Goal: Task Accomplishment & Management: Use online tool/utility

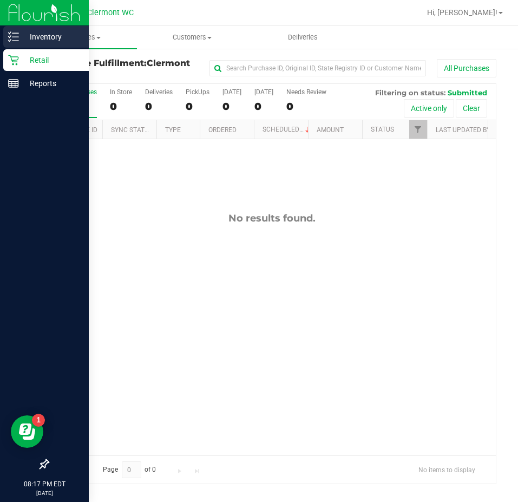
click at [25, 34] on p "Inventory" at bounding box center [51, 36] width 65 height 13
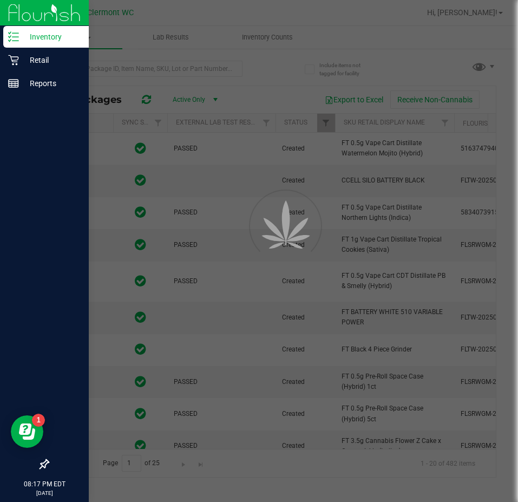
click at [173, 38] on div at bounding box center [259, 251] width 518 height 502
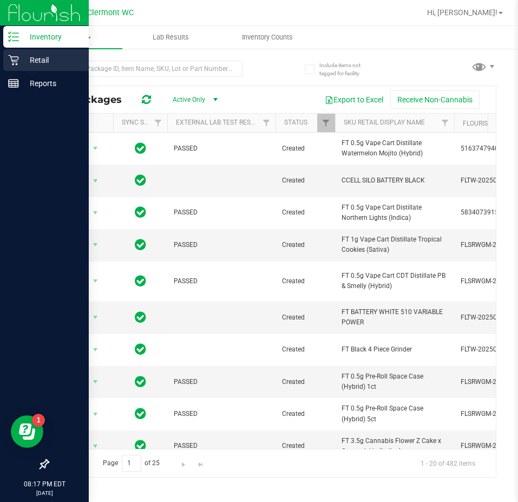
click at [6, 70] on div "Retail" at bounding box center [46, 60] width 86 height 22
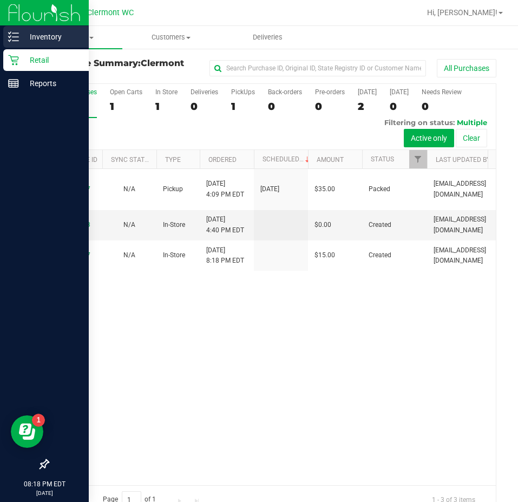
click at [70, 30] on p "Inventory" at bounding box center [51, 36] width 65 height 13
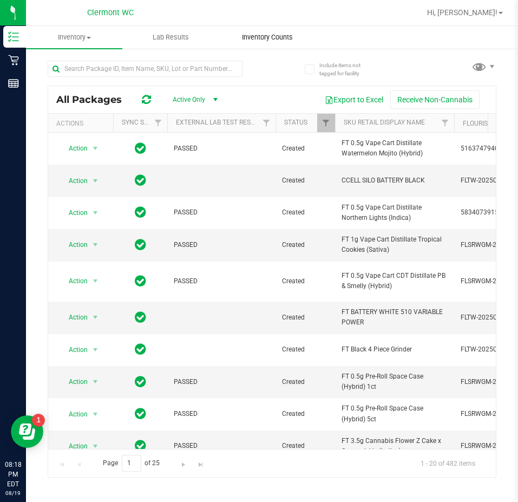
click at [269, 38] on span "Inventory Counts" at bounding box center [267, 37] width 80 height 10
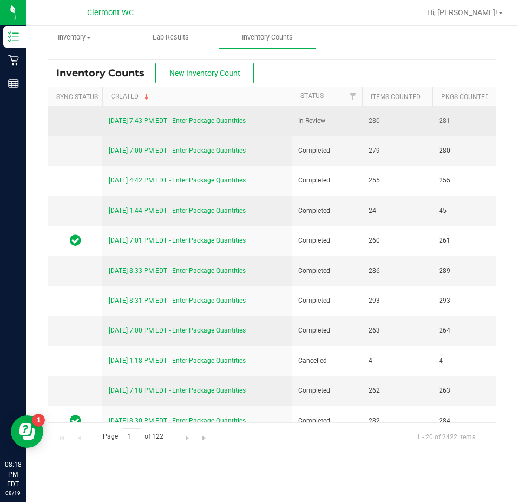
click at [174, 118] on link "[DATE] 7:43 PM EDT - Enter Package Quantities" at bounding box center [177, 121] width 137 height 8
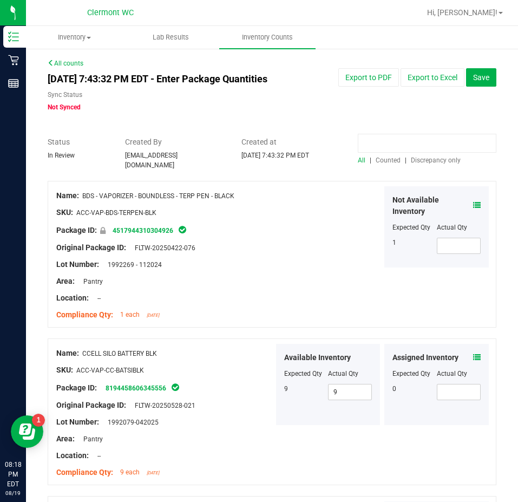
click at [406, 153] on input at bounding box center [427, 143] width 139 height 19
type input "z"
type input "ckz"
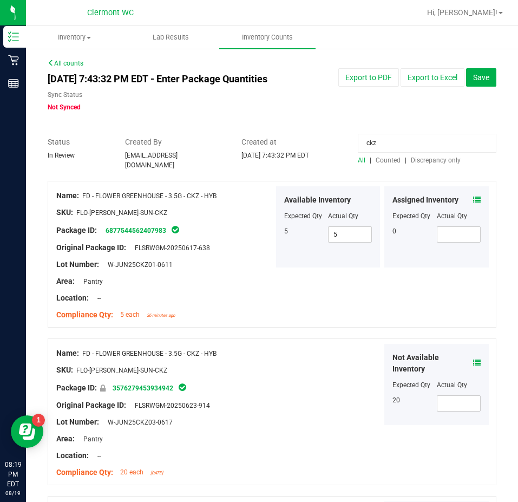
click at [473, 204] on icon at bounding box center [477, 200] width 8 height 8
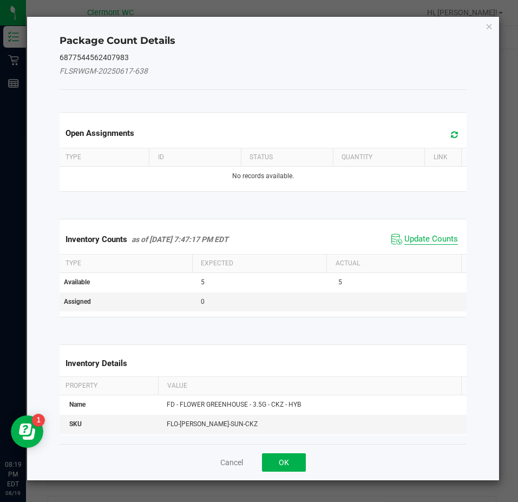
click at [426, 234] on span "Update Counts" at bounding box center [432, 239] width 54 height 11
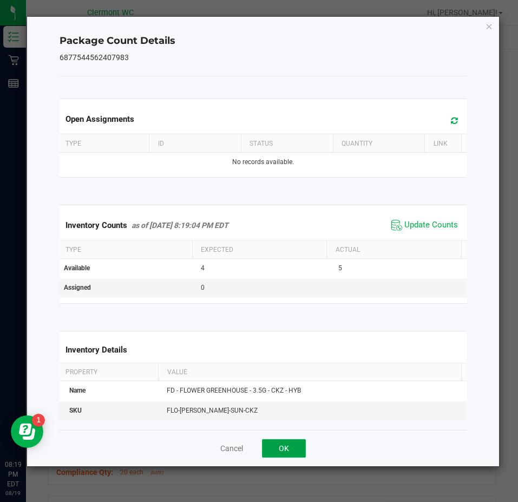
click at [285, 453] on button "OK" at bounding box center [284, 448] width 44 height 18
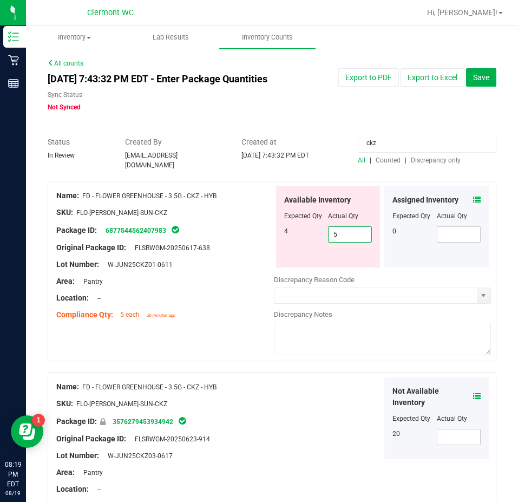
click at [346, 242] on span "5 5" at bounding box center [350, 234] width 44 height 16
type input "4"
click at [429, 147] on input "ckz" at bounding box center [427, 143] width 139 height 19
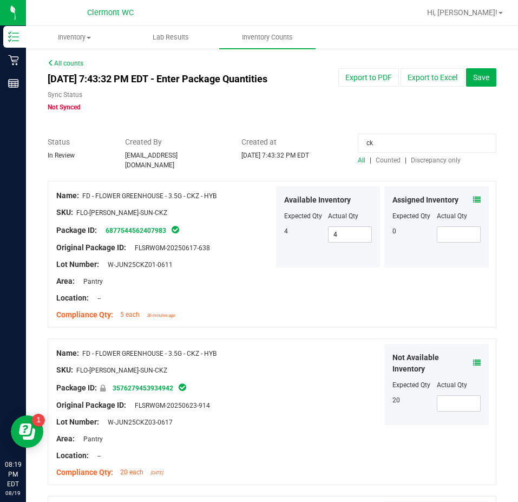
type input "c"
type input "klp"
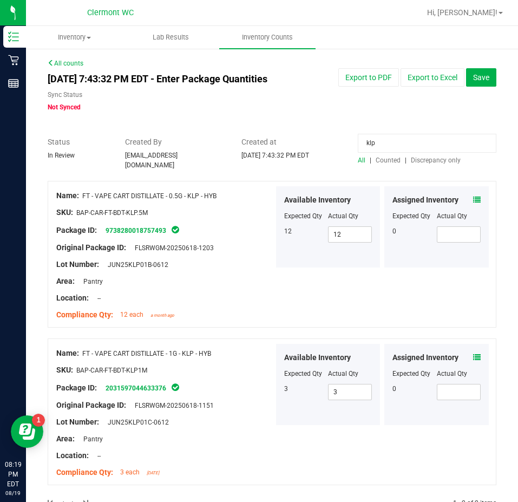
click at [473, 363] on span at bounding box center [477, 357] width 8 height 11
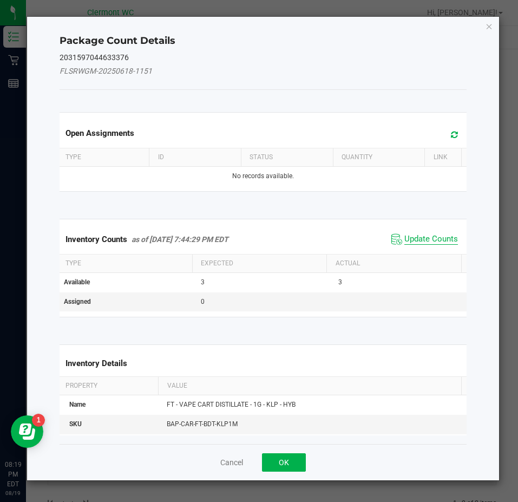
click at [440, 237] on span "Update Counts" at bounding box center [432, 239] width 54 height 11
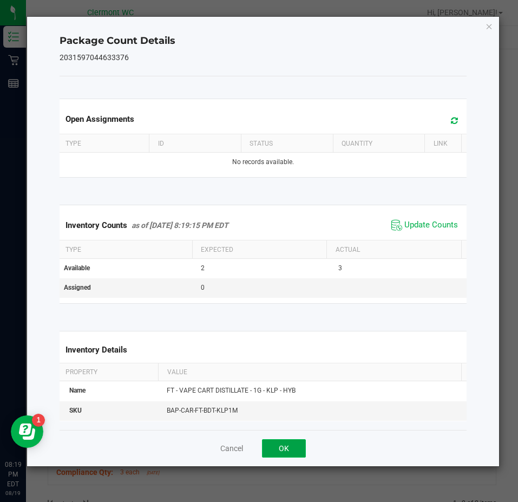
click at [285, 449] on button "OK" at bounding box center [284, 448] width 44 height 18
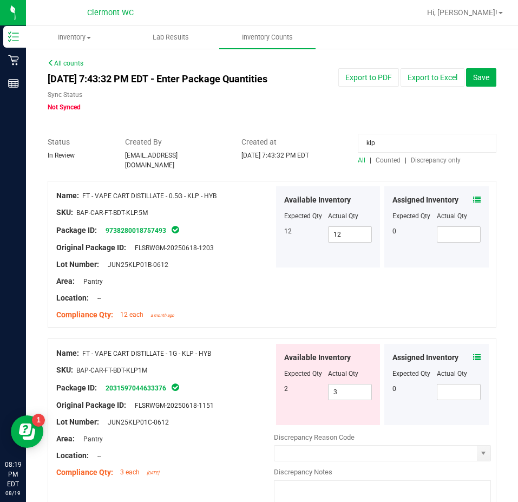
click at [345, 409] on div "Available Inventory Expected Qty Actual Qty 2 3 3" at bounding box center [328, 384] width 105 height 81
click at [351, 397] on span "3 3" at bounding box center [350, 392] width 44 height 16
type input "2"
click at [186, 284] on div "Area: Pantry" at bounding box center [165, 281] width 218 height 11
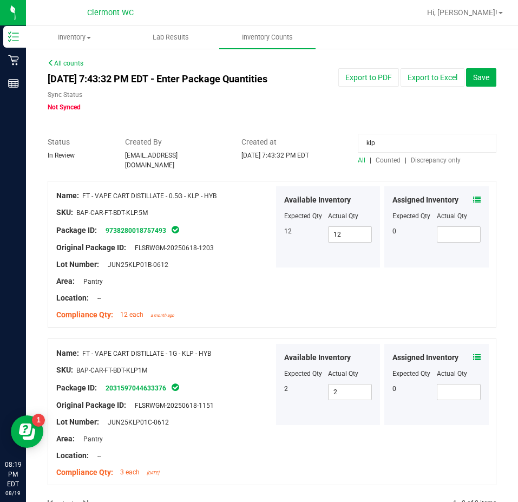
click at [404, 153] on input "klp" at bounding box center [427, 143] width 139 height 19
type input "k"
type input "abp"
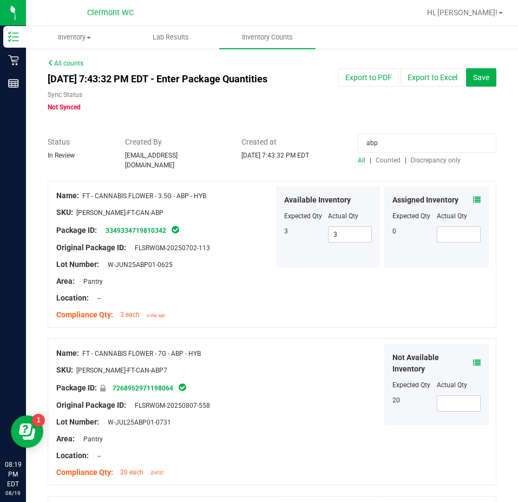
click at [390, 164] on span "Counted" at bounding box center [388, 160] width 25 height 8
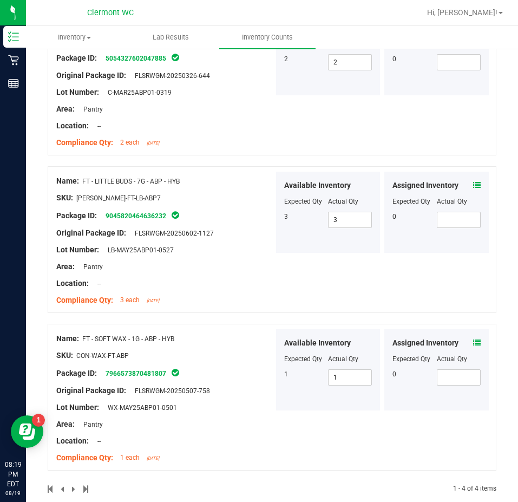
scroll to position [352, 0]
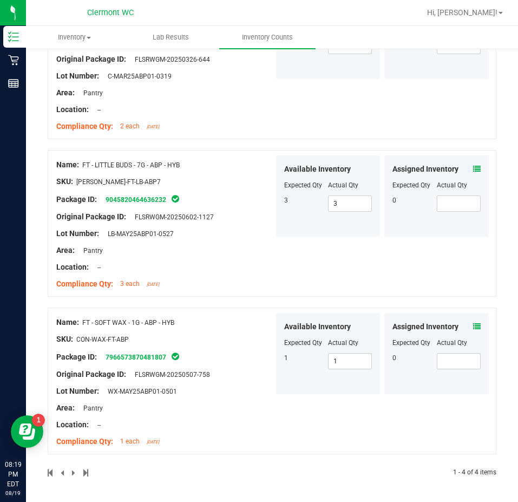
click at [473, 323] on icon at bounding box center [477, 327] width 8 height 8
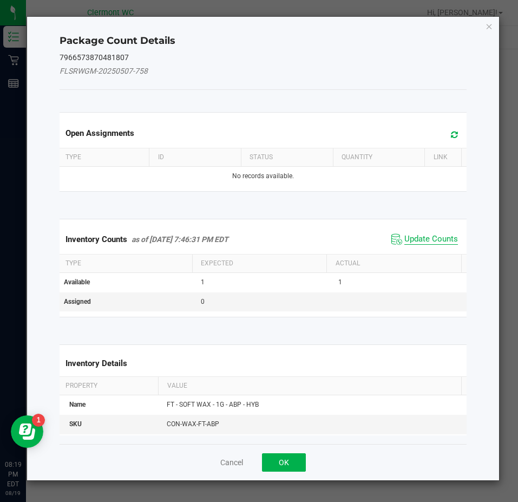
click at [431, 242] on span "Update Counts" at bounding box center [432, 239] width 54 height 11
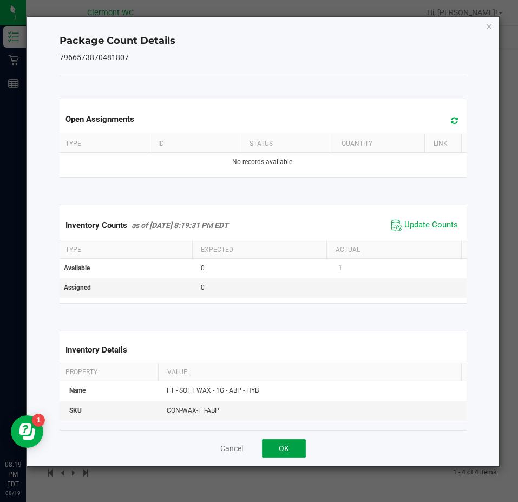
click at [294, 447] on button "OK" at bounding box center [284, 448] width 44 height 18
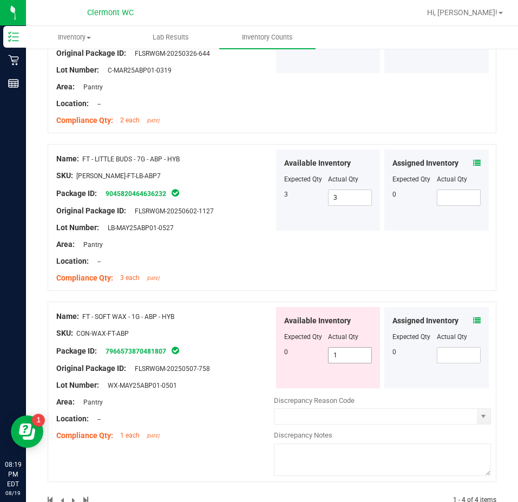
click at [346, 356] on span "1 1" at bounding box center [350, 355] width 44 height 16
type input "0"
click at [203, 336] on div "SKU: CON-WAX-FT-ABP" at bounding box center [165, 333] width 218 height 11
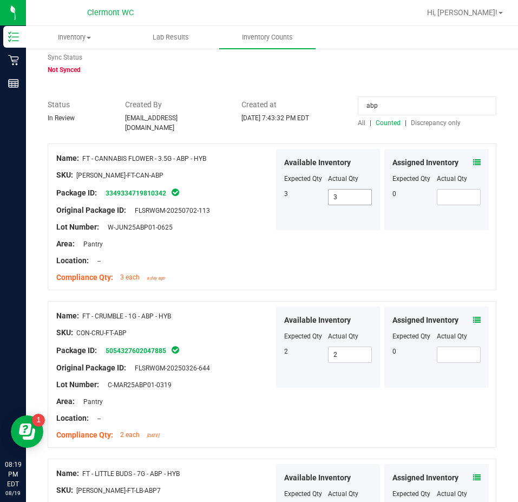
scroll to position [0, 0]
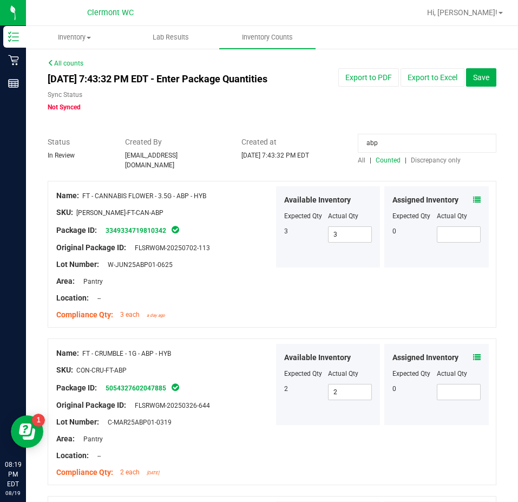
click at [430, 164] on span "Discrepancy only" at bounding box center [436, 160] width 50 height 8
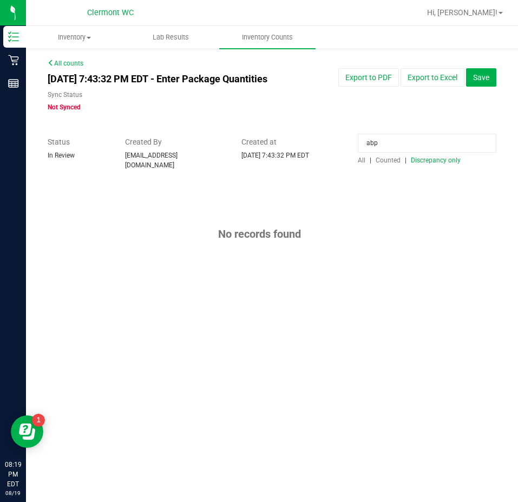
drag, startPoint x: 399, startPoint y: 140, endPoint x: 239, endPoint y: 147, distance: 159.9
click at [250, 145] on div "Status In Review Created By [EMAIL_ADDRESS][DOMAIN_NAME] Created at [DATE] 7:43…" at bounding box center [272, 153] width 465 height 34
click at [488, 83] on button "Save" at bounding box center [481, 77] width 30 height 18
